Goal: Find specific page/section: Find specific page/section

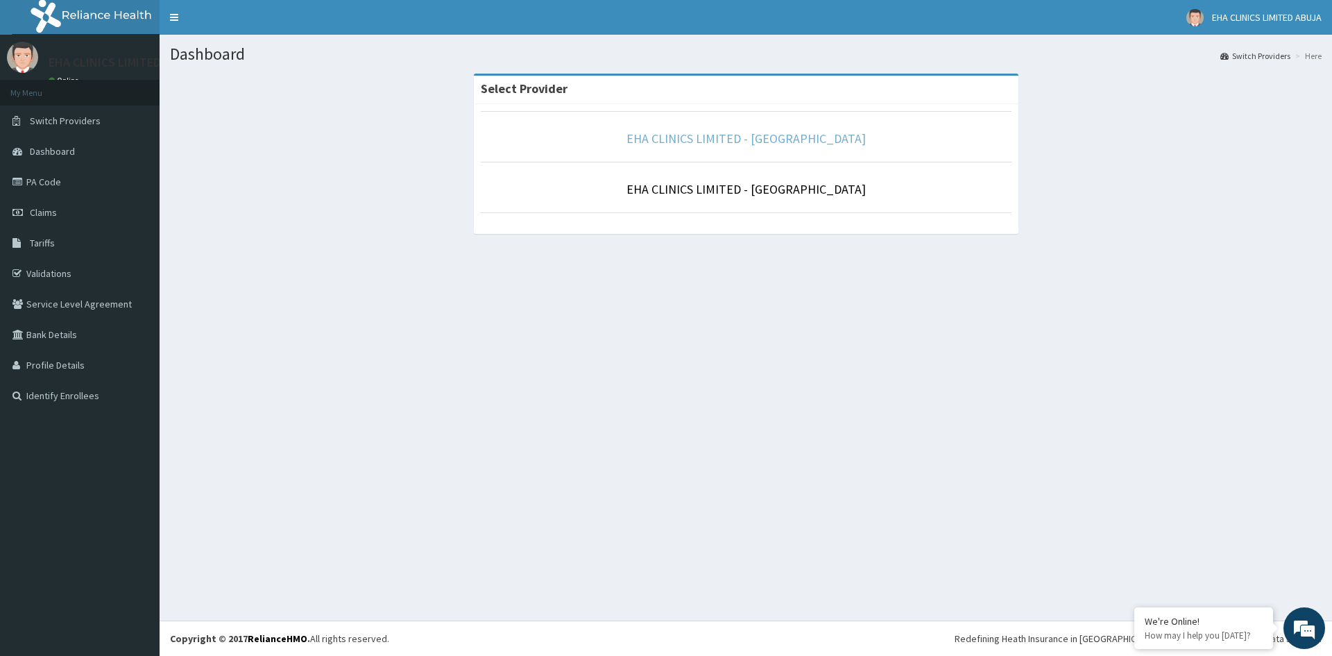
click at [726, 141] on link "EHA CLINICS LIMITED - [GEOGRAPHIC_DATA]" at bounding box center [745, 138] width 239 height 16
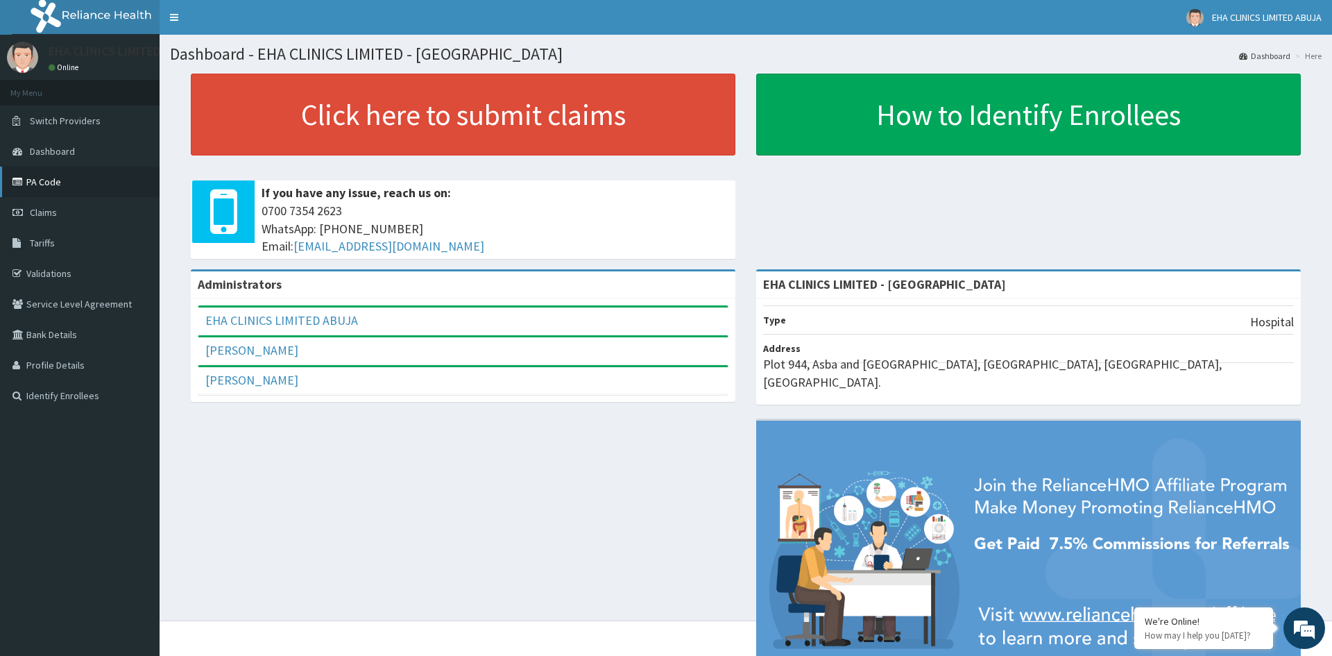
click at [74, 178] on link "PA Code" at bounding box center [80, 181] width 160 height 31
